Goal: Information Seeking & Learning: Find specific fact

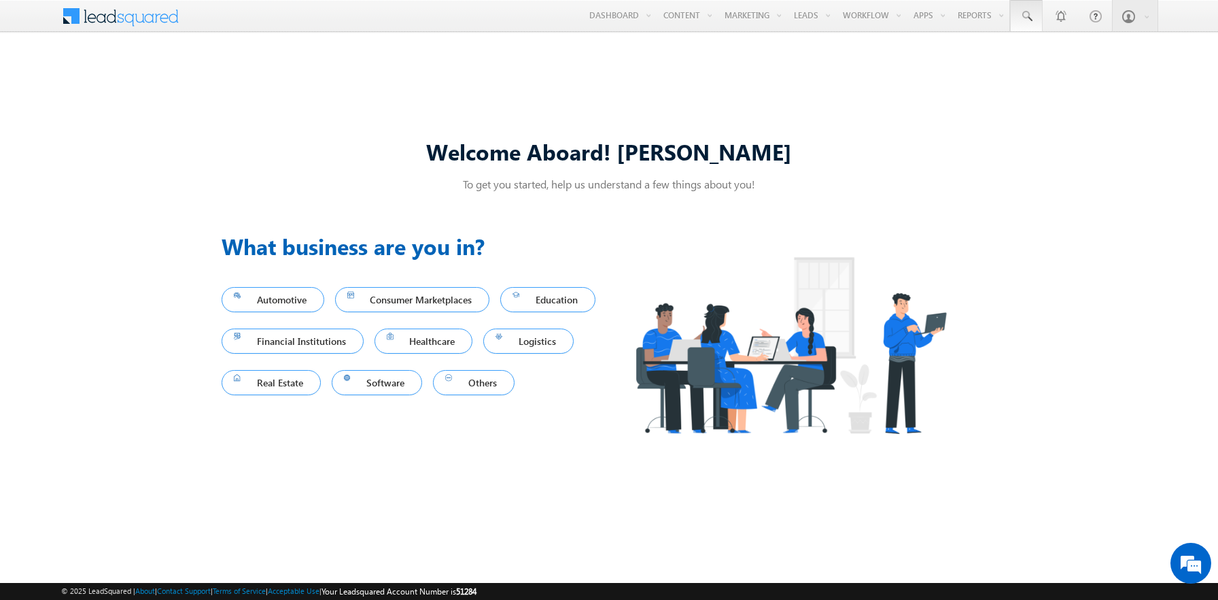
click at [1027, 16] on span at bounding box center [1027, 17] width 14 height 14
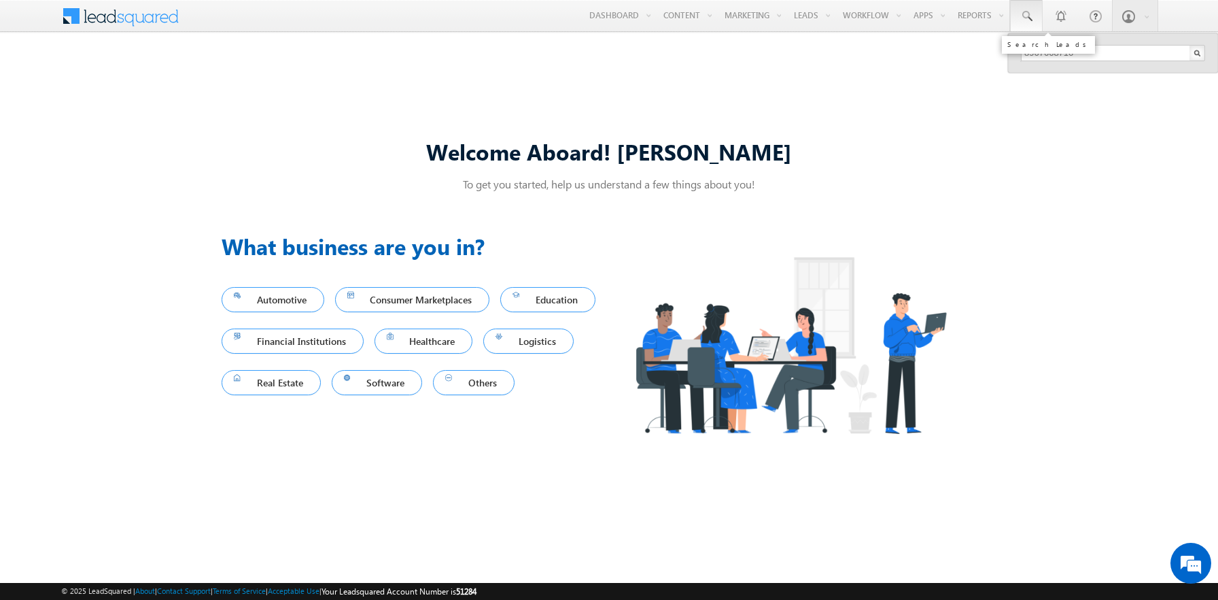
type input "8967668716"
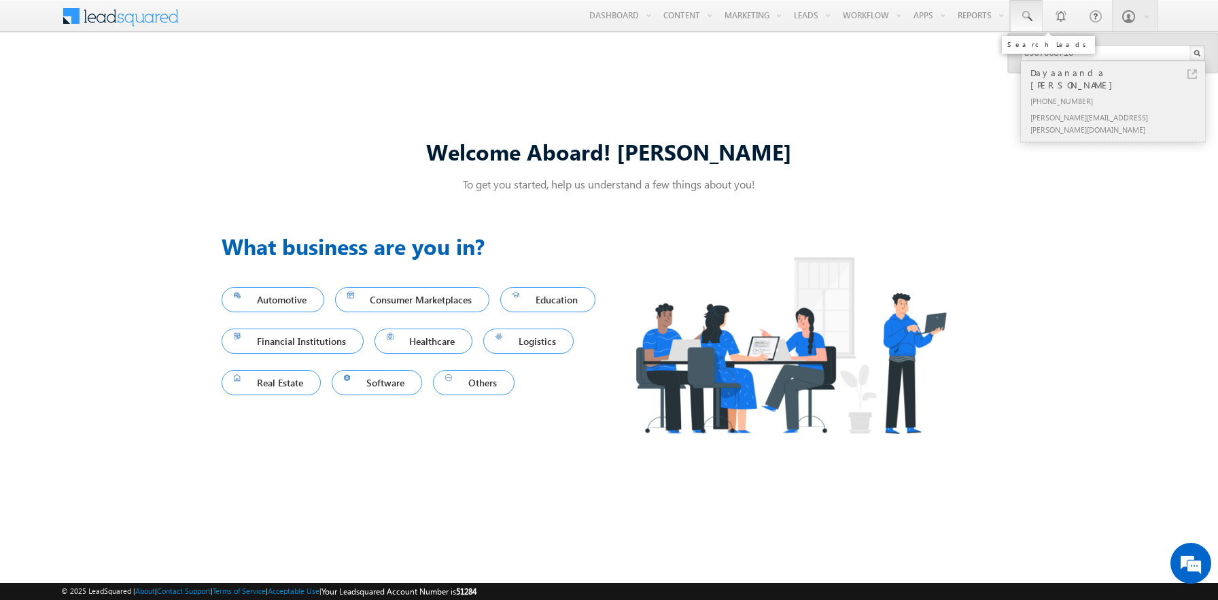
click at [1119, 73] on div "Dayaananda [PERSON_NAME]" at bounding box center [1119, 78] width 182 height 27
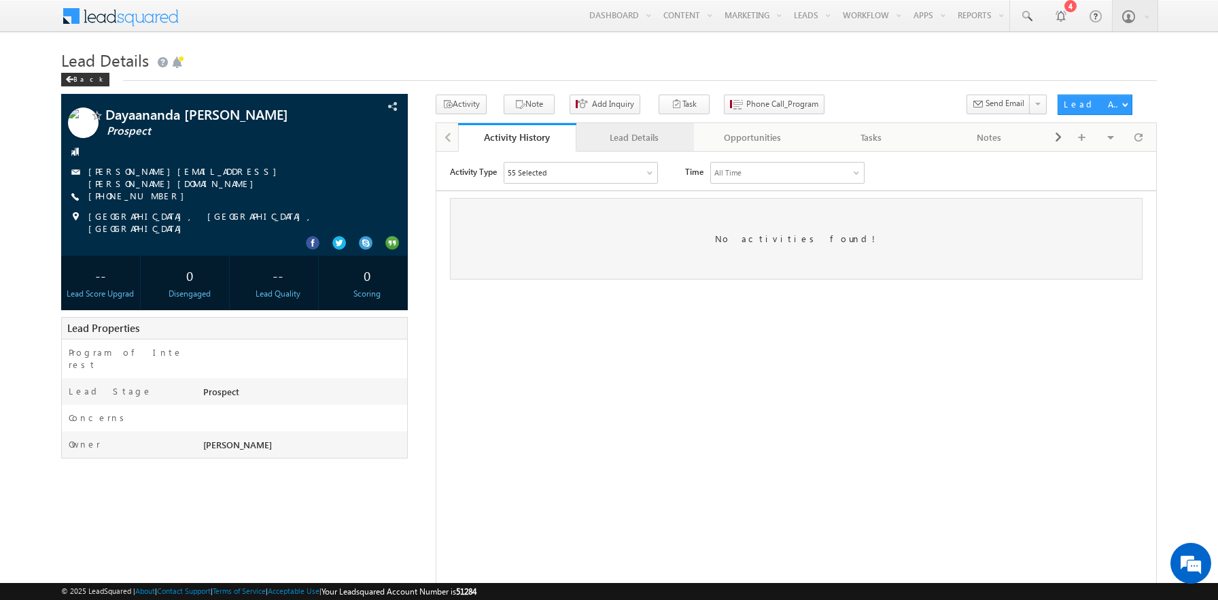
click at [634, 138] on div "Lead Details" at bounding box center [634, 137] width 95 height 16
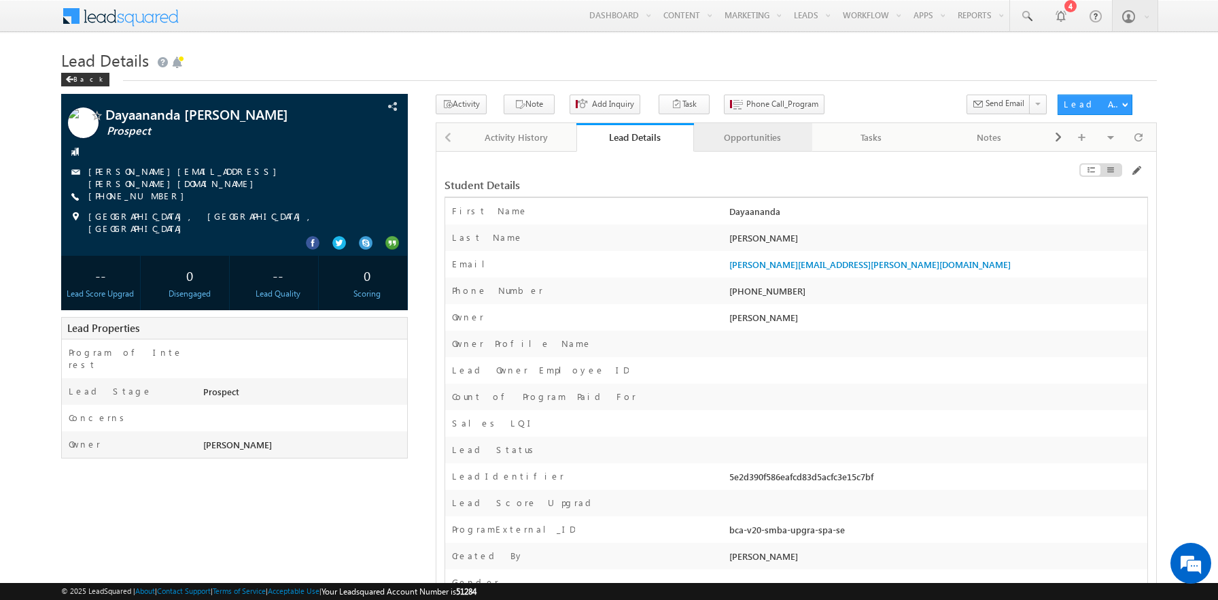
click at [753, 138] on div "Opportunities" at bounding box center [752, 137] width 95 height 16
